Goal: Information Seeking & Learning: Learn about a topic

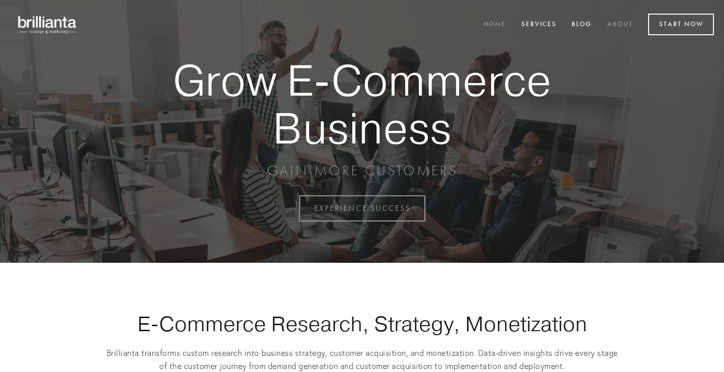
click at [624, 23] on link "About" at bounding box center [620, 25] width 39 height 17
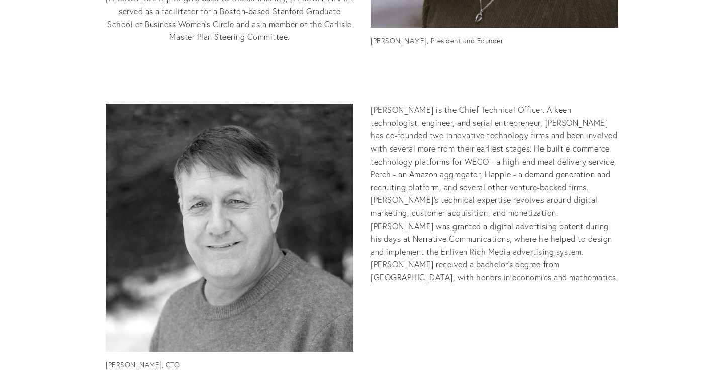
scroll to position [602, 0]
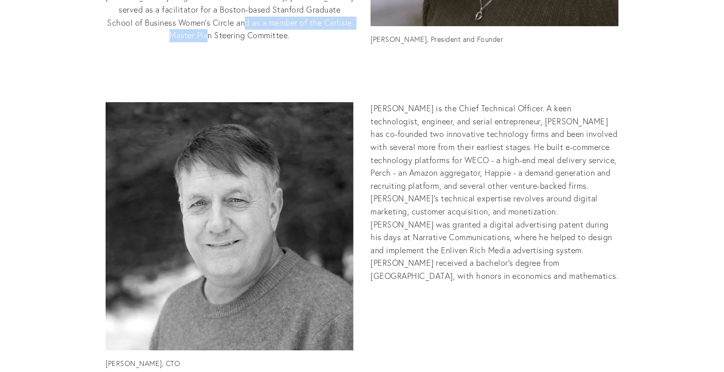
drag, startPoint x: 190, startPoint y: 137, endPoint x: 341, endPoint y: 137, distance: 150.9
click at [341, 42] on p "[PERSON_NAME] shares an office with her two cats and enjoys spending time outdo…" at bounding box center [362, 3] width 513 height 77
copy p "Carlisle Master Plan Steering Committee."
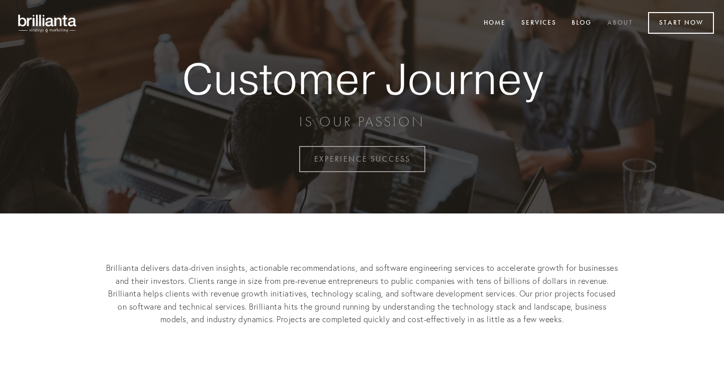
scroll to position [0, 0]
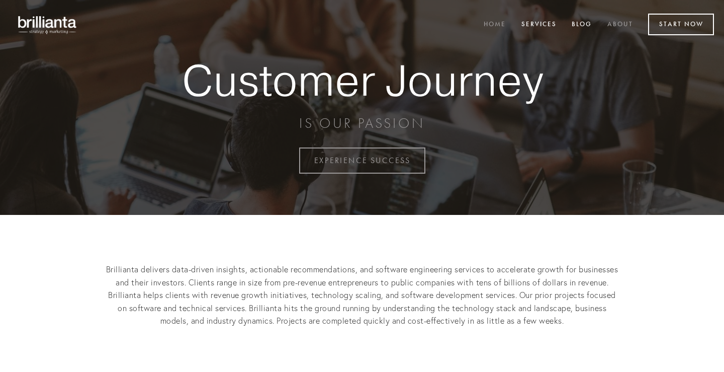
click at [495, 23] on link "Home" at bounding box center [494, 25] width 35 height 17
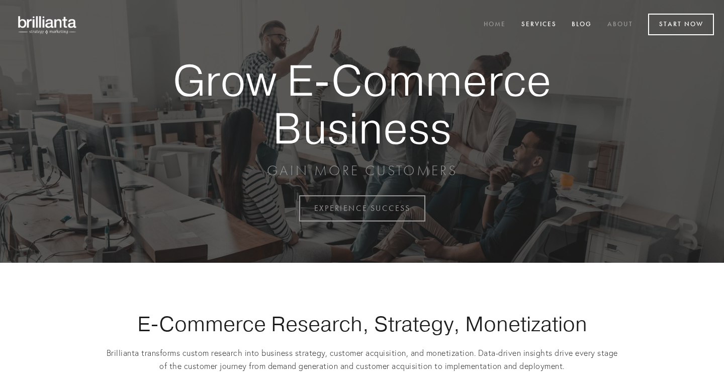
click at [622, 22] on link "About" at bounding box center [620, 25] width 39 height 17
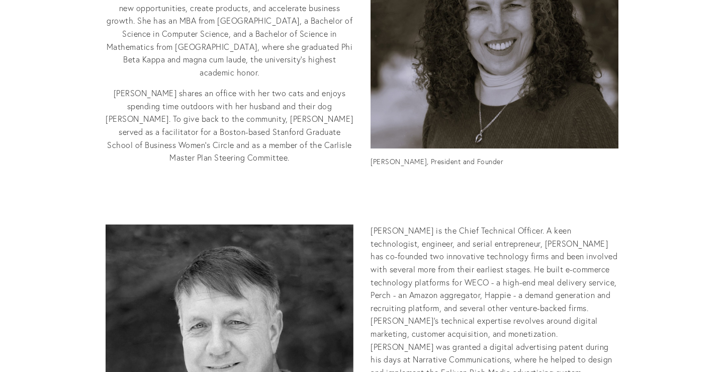
scroll to position [481, 0]
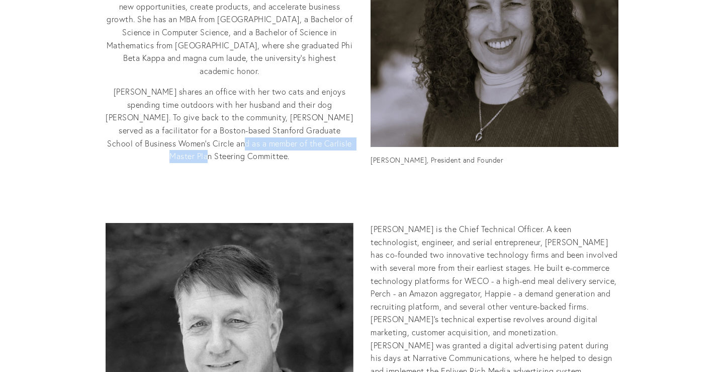
drag, startPoint x: 191, startPoint y: 260, endPoint x: 340, endPoint y: 257, distance: 149.4
click at [340, 163] on p "[PERSON_NAME] shares an office with her two cats and enjoys spending time outdo…" at bounding box center [362, 124] width 513 height 77
copy p "Carlisle Master Plan Steering Committee."
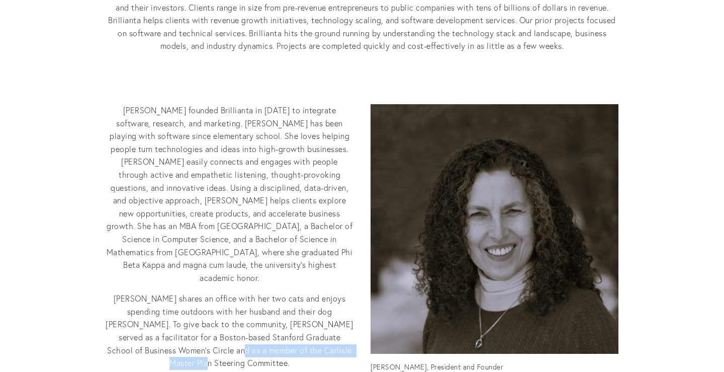
scroll to position [276, 0]
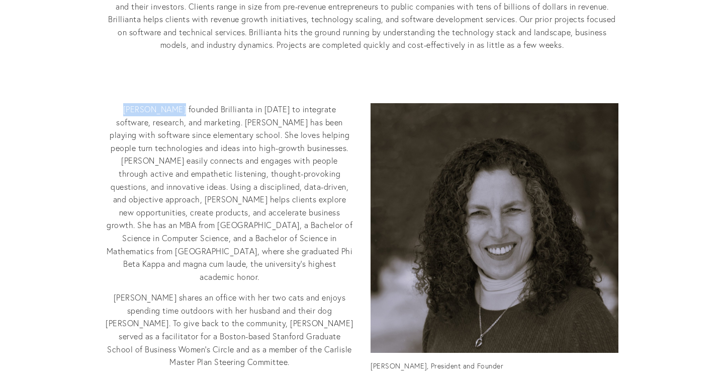
drag, startPoint x: 113, startPoint y: 238, endPoint x: 165, endPoint y: 236, distance: 52.3
click at [165, 236] on p "Tatyana White founded Brillianta in 2001 to integrate software, research, and m…" at bounding box center [362, 193] width 513 height 180
copy p "Tatyana White"
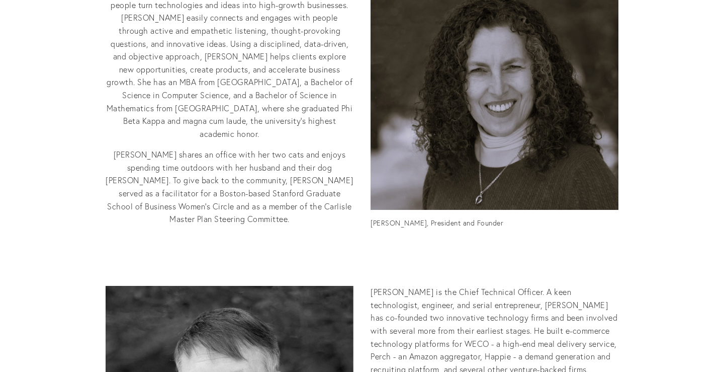
scroll to position [420, 0]
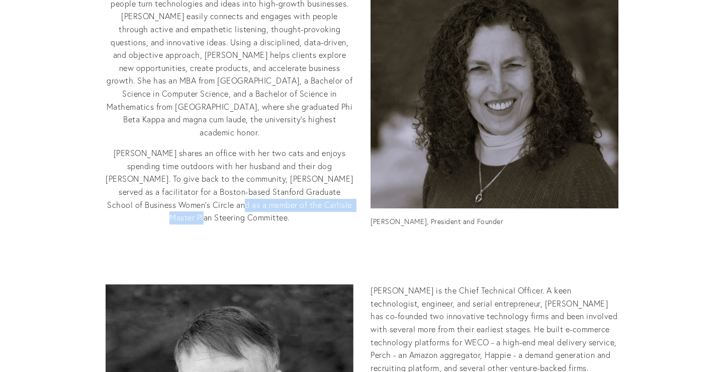
drag, startPoint x: 190, startPoint y: 319, endPoint x: 339, endPoint y: 321, distance: 148.4
click at [339, 224] on p "Tatyana shares an office with her two cats and enjoys spending time outdoors wi…" at bounding box center [362, 185] width 513 height 77
copy p "Carlisle Master Plan Steering Committee"
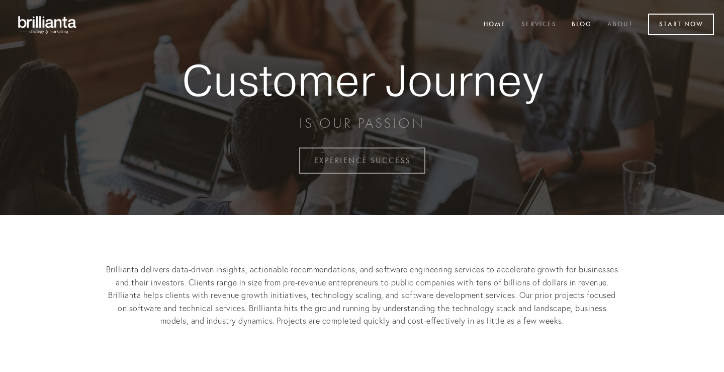
click at [537, 25] on link "Services" at bounding box center [539, 25] width 48 height 17
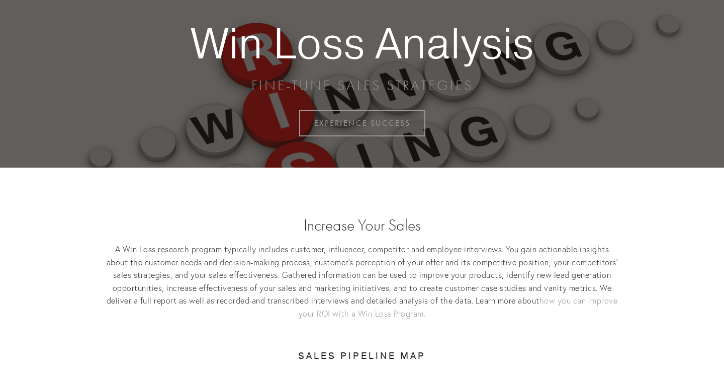
scroll to position [381, 0]
